Goal: Register for event/course

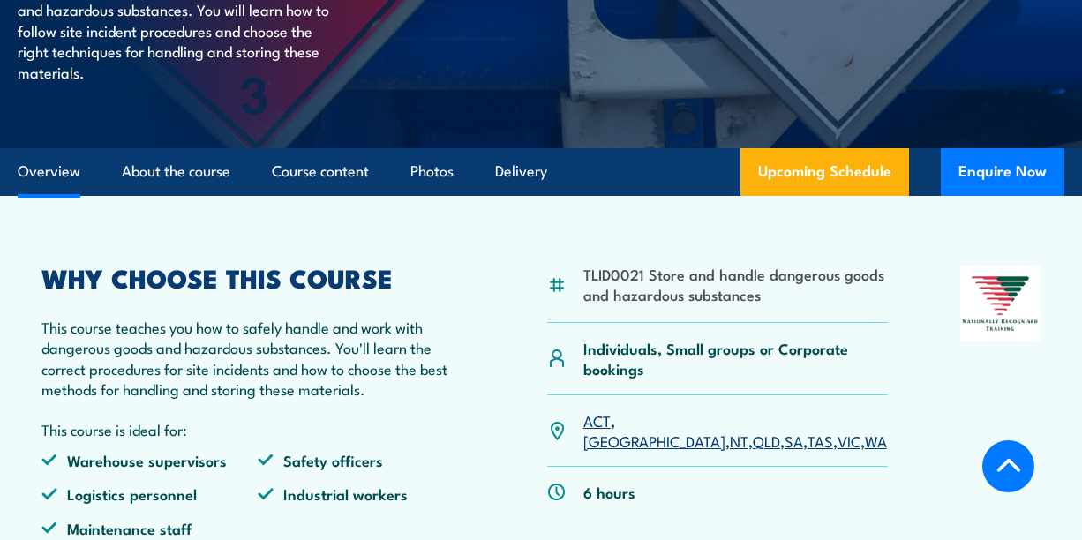
scroll to position [618, 0]
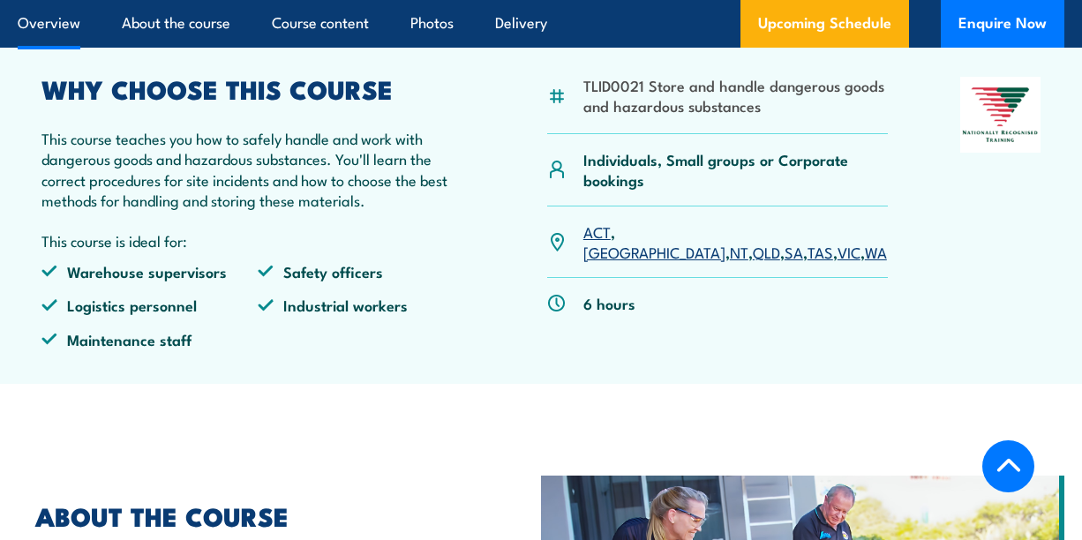
click at [865, 262] on link "WA" at bounding box center [876, 251] width 22 height 21
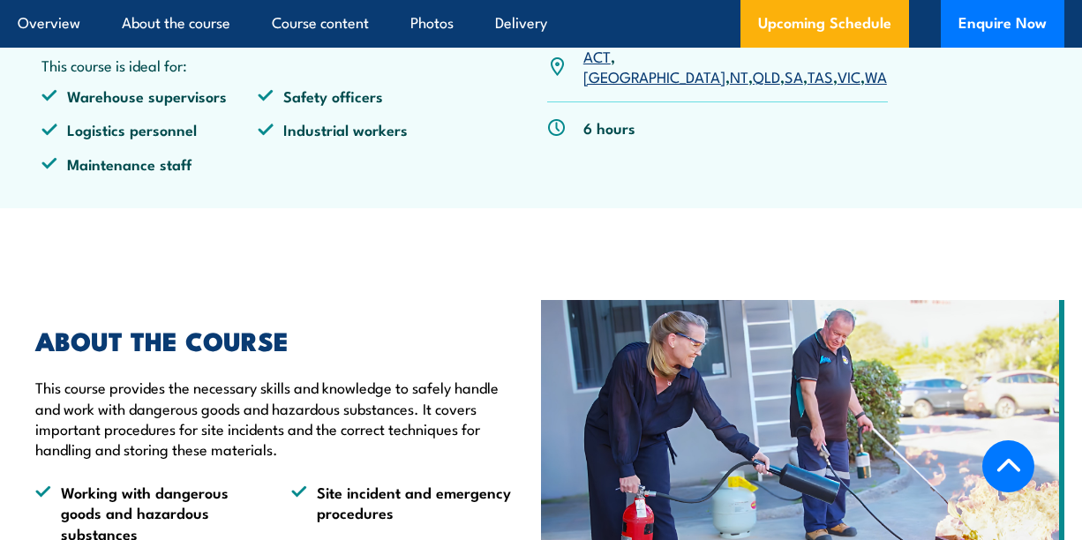
scroll to position [881, 0]
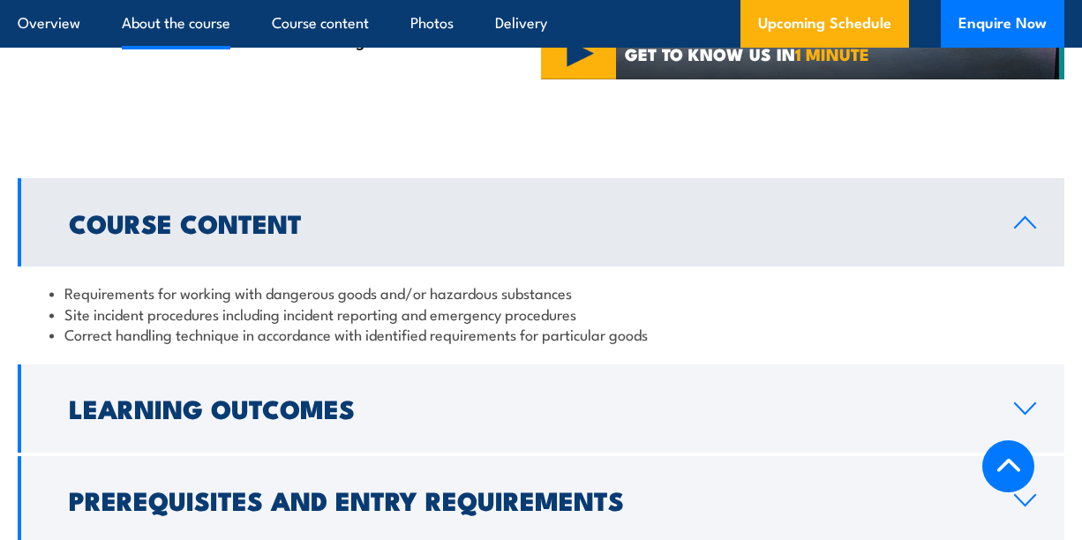
scroll to position [1040, 0]
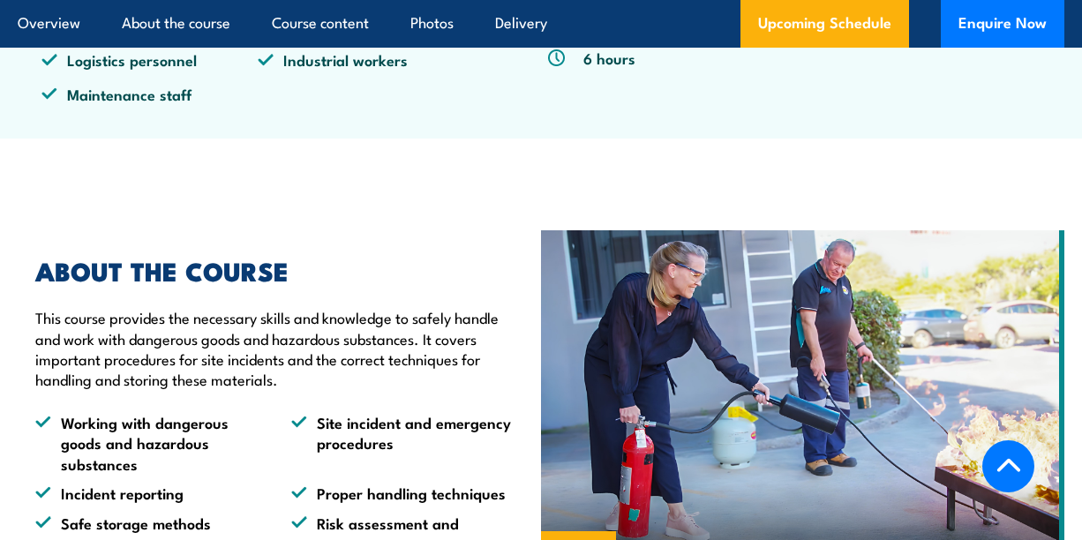
scroll to position [883, 0]
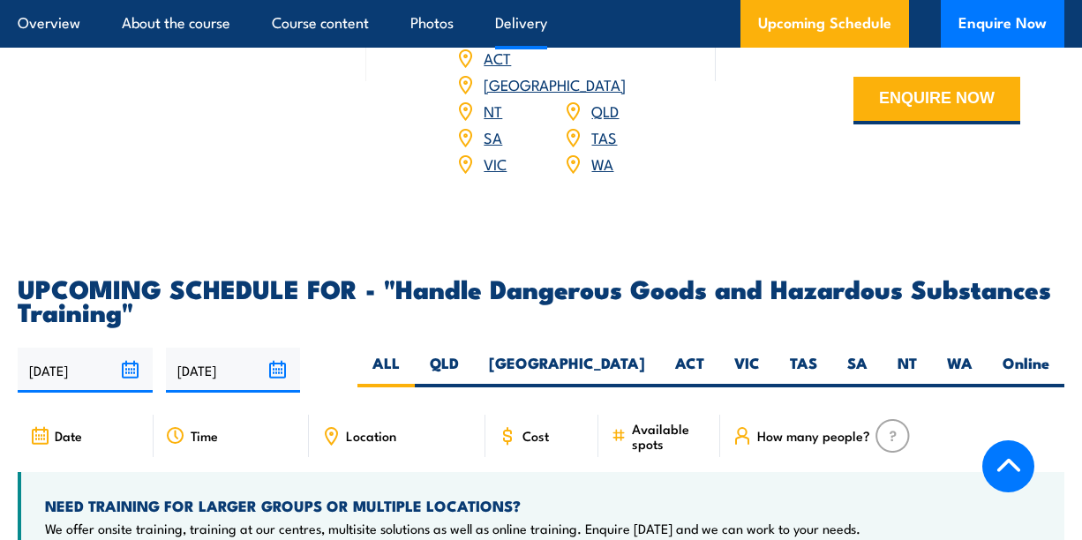
scroll to position [2471, 0]
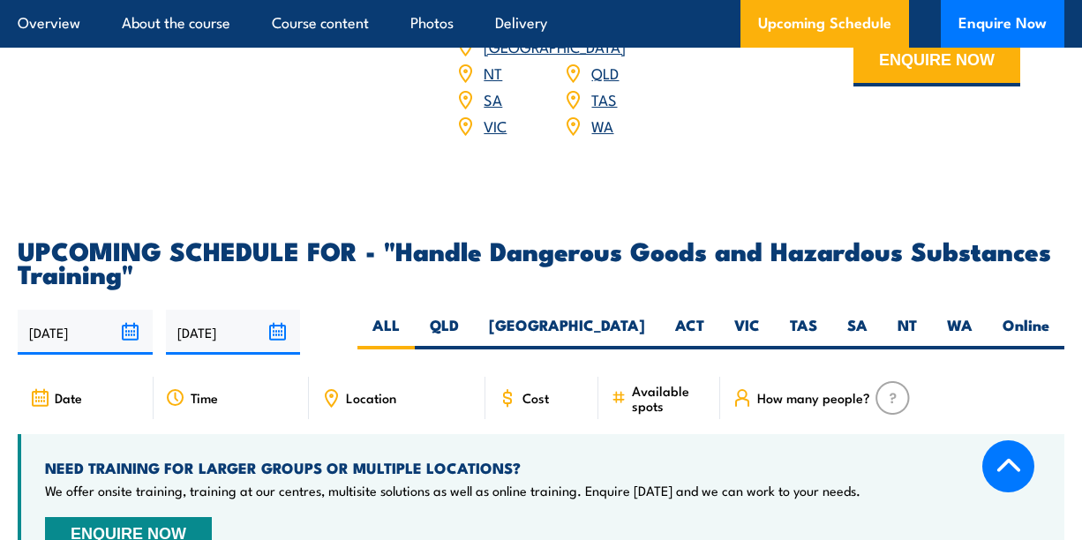
click at [73, 338] on input "[DATE]" at bounding box center [85, 332] width 135 height 45
click at [1025, 337] on label "Online" at bounding box center [1026, 332] width 77 height 34
click at [1049, 327] on input "Online" at bounding box center [1054, 320] width 11 height 11
radio input "true"
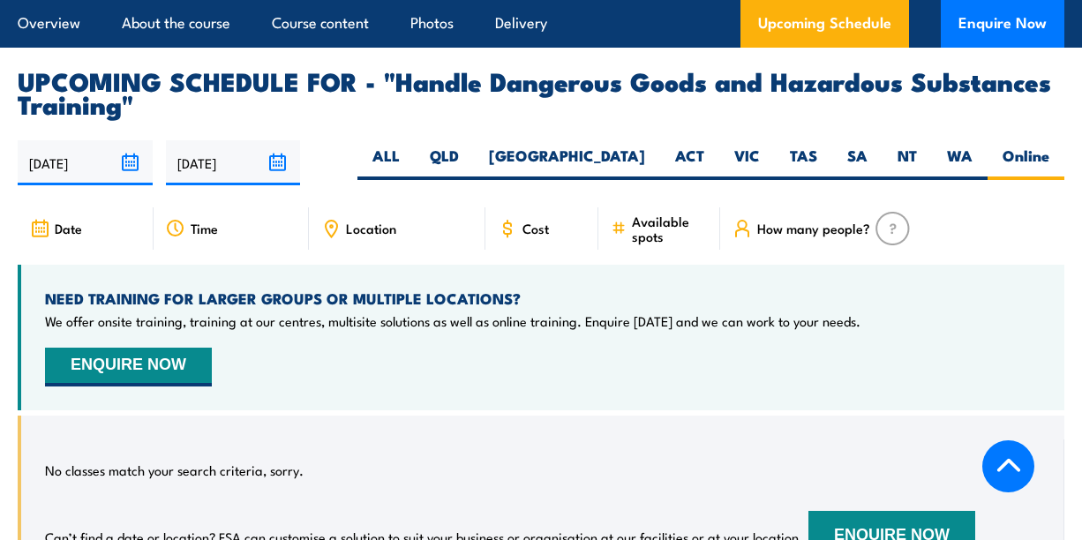
scroll to position [2717, 0]
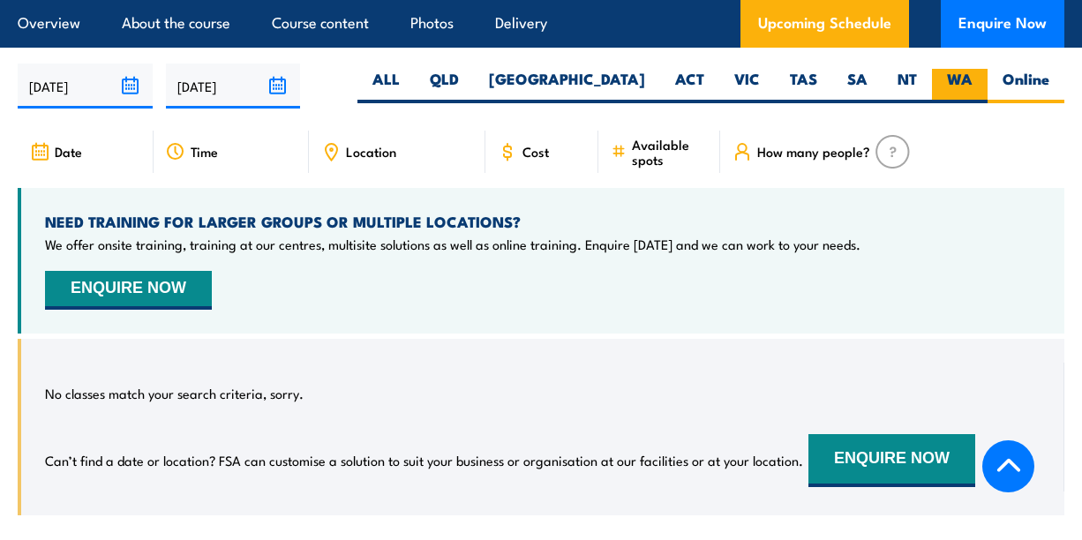
click at [960, 88] on label "WA" at bounding box center [960, 86] width 56 height 34
click at [973, 80] on input "WA" at bounding box center [978, 74] width 11 height 11
radio input "true"
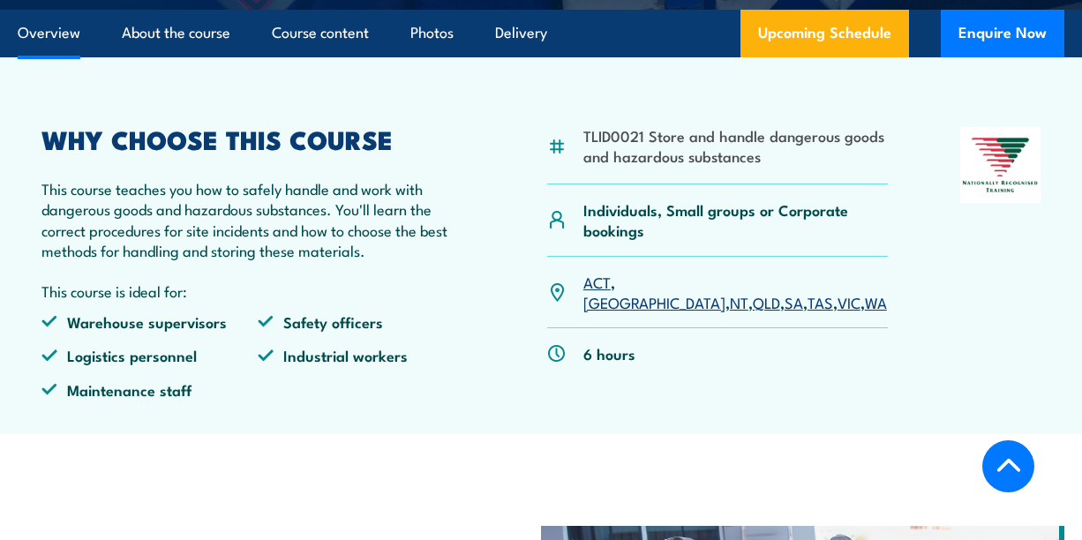
scroll to position [618, 0]
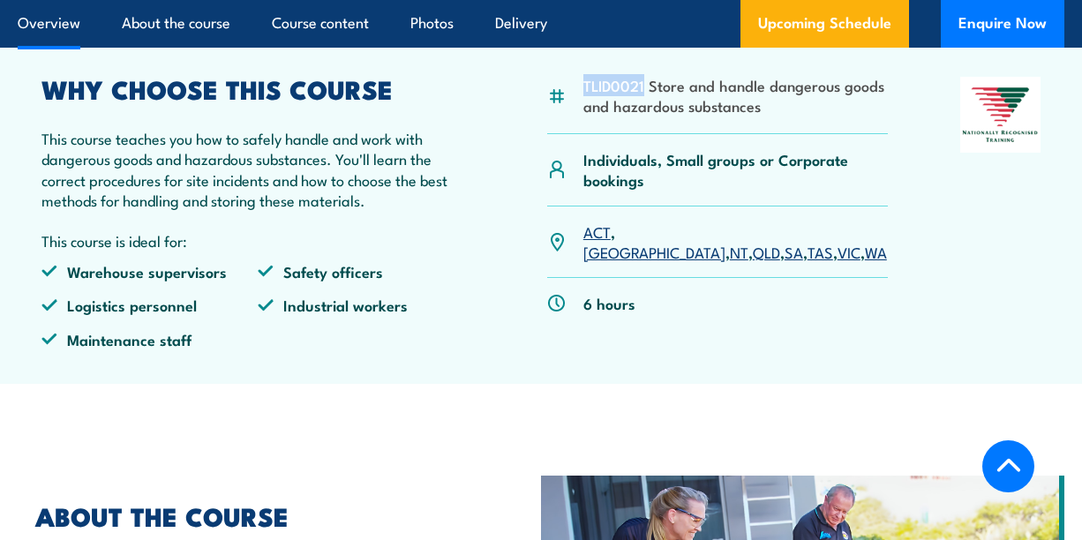
drag, startPoint x: 645, startPoint y: 119, endPoint x: 578, endPoint y: 117, distance: 67.1
click at [578, 117] on div "TLID0021 Store and handle dangerous goods and hazardous substances" at bounding box center [717, 105] width 341 height 57
copy li "TLID0021"
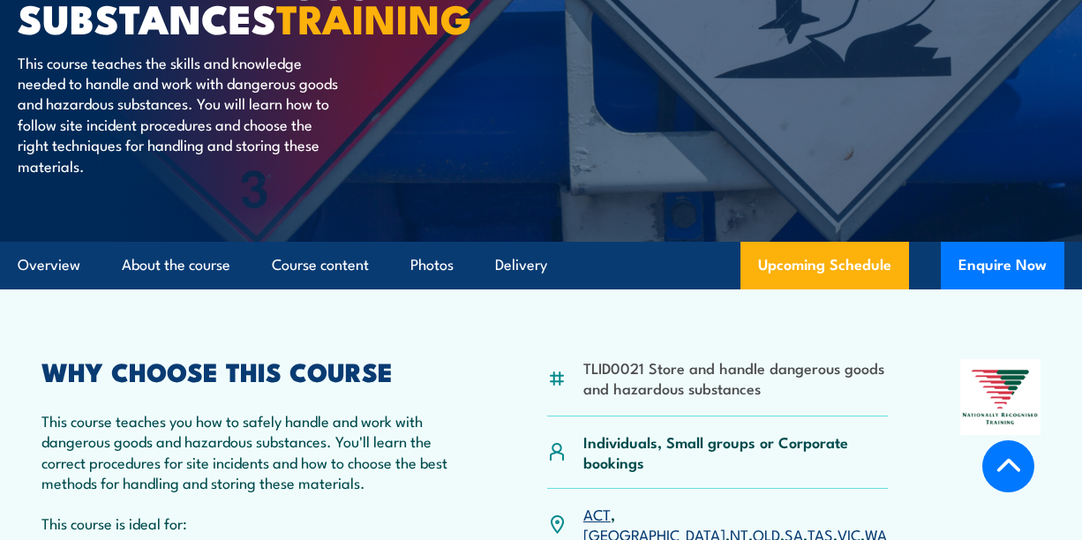
scroll to position [353, 0]
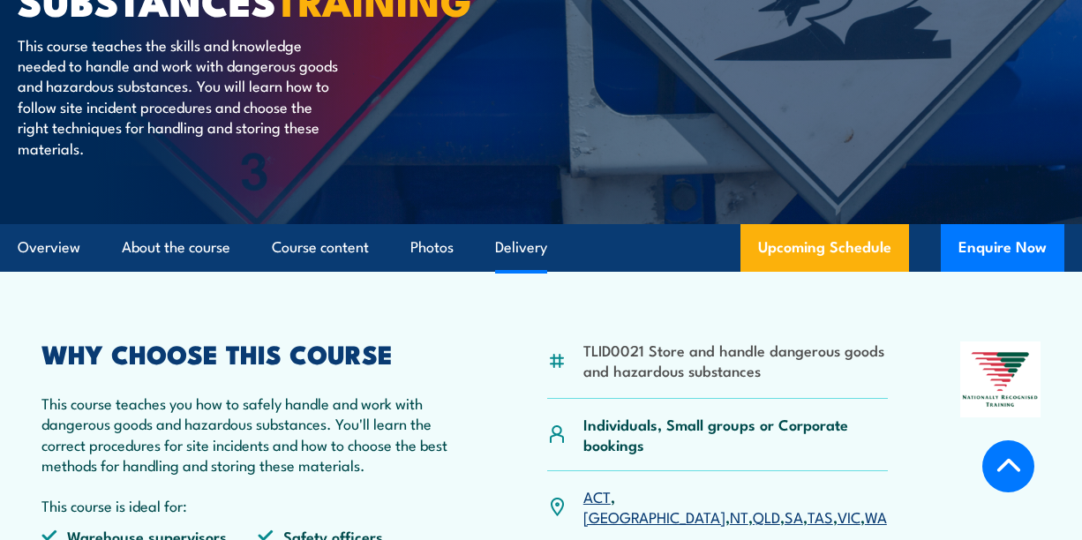
click at [522, 271] on link "Delivery" at bounding box center [521, 247] width 52 height 47
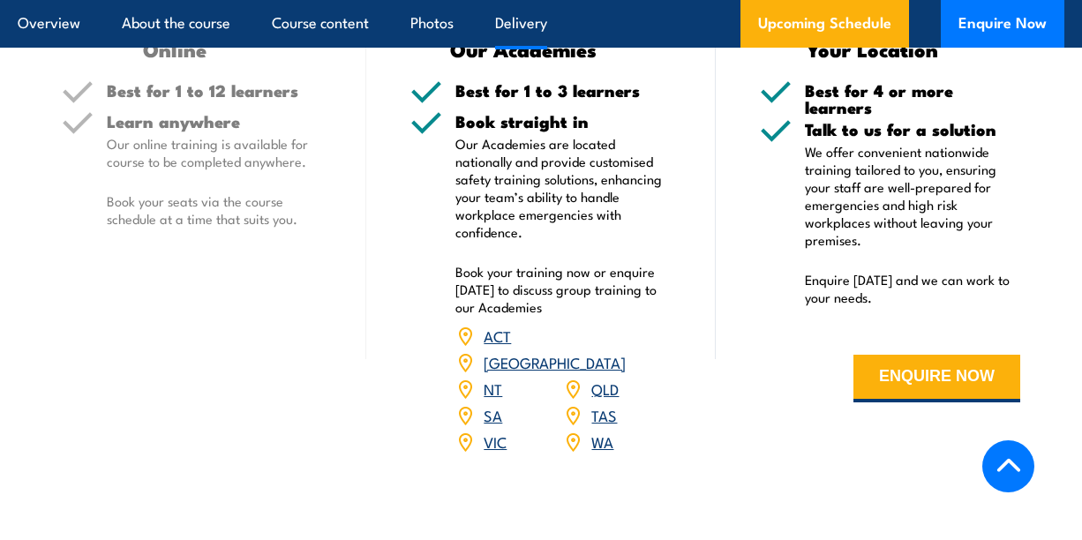
scroll to position [2176, 0]
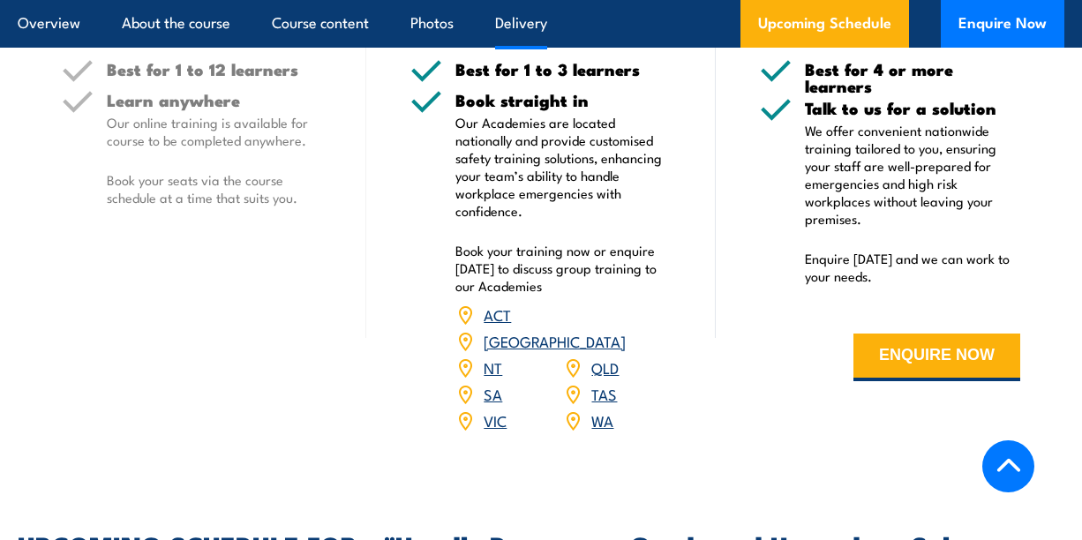
click at [602, 430] on link "WA" at bounding box center [602, 419] width 22 height 21
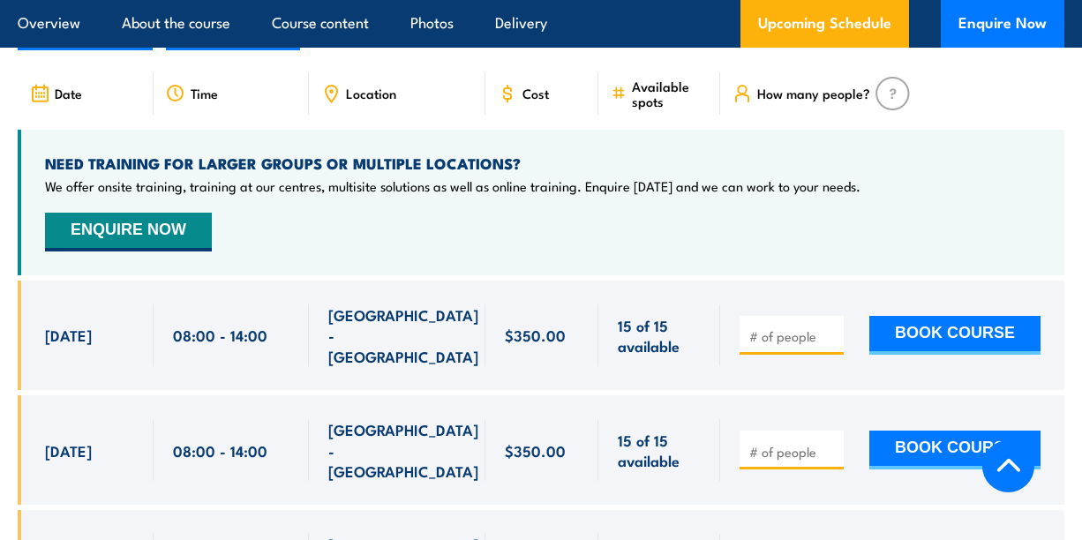
scroll to position [2806, 0]
